Goal: Information Seeking & Learning: Learn about a topic

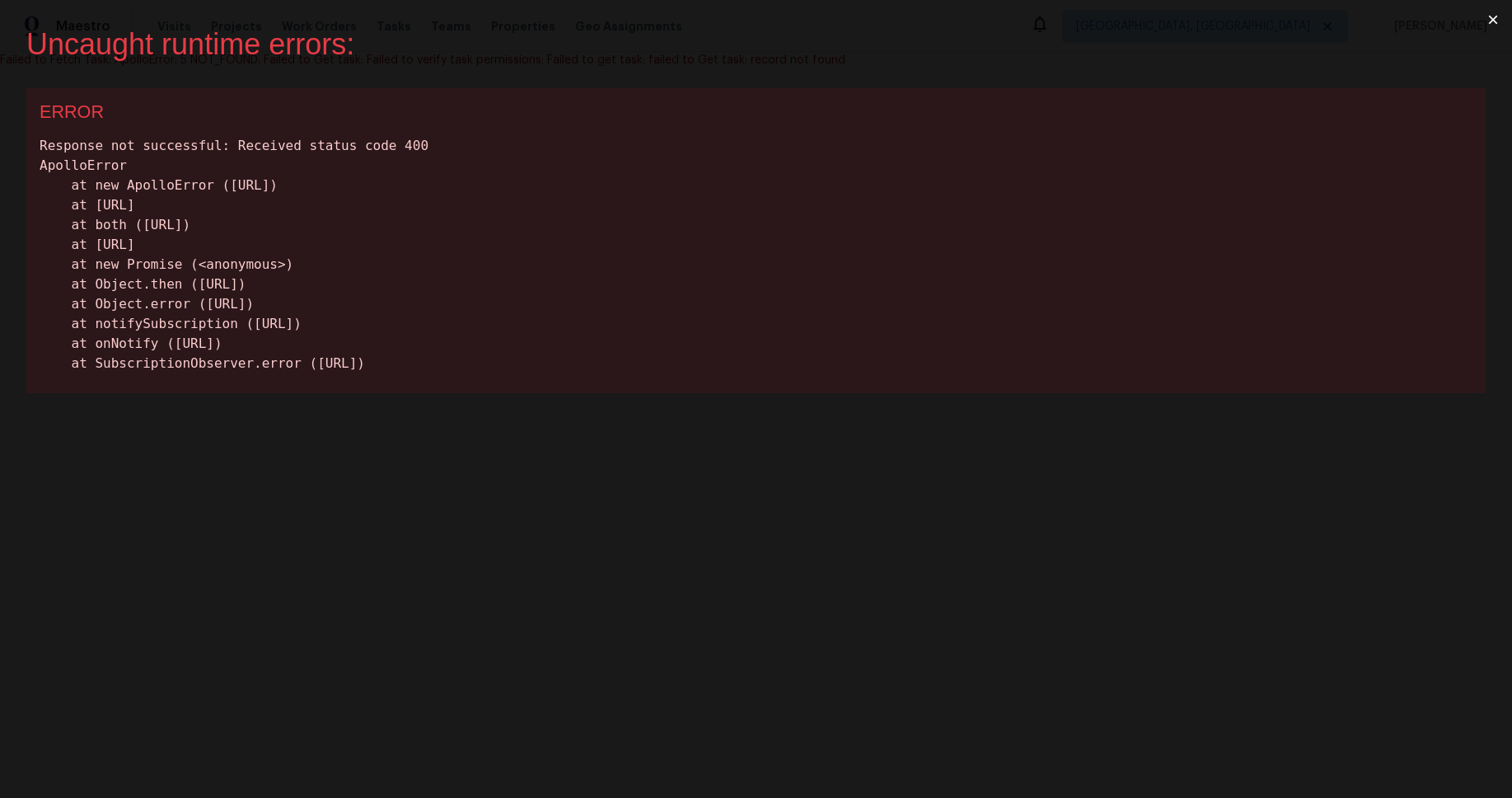
click at [1494, 18] on button "×" at bounding box center [1492, 20] width 38 height 40
